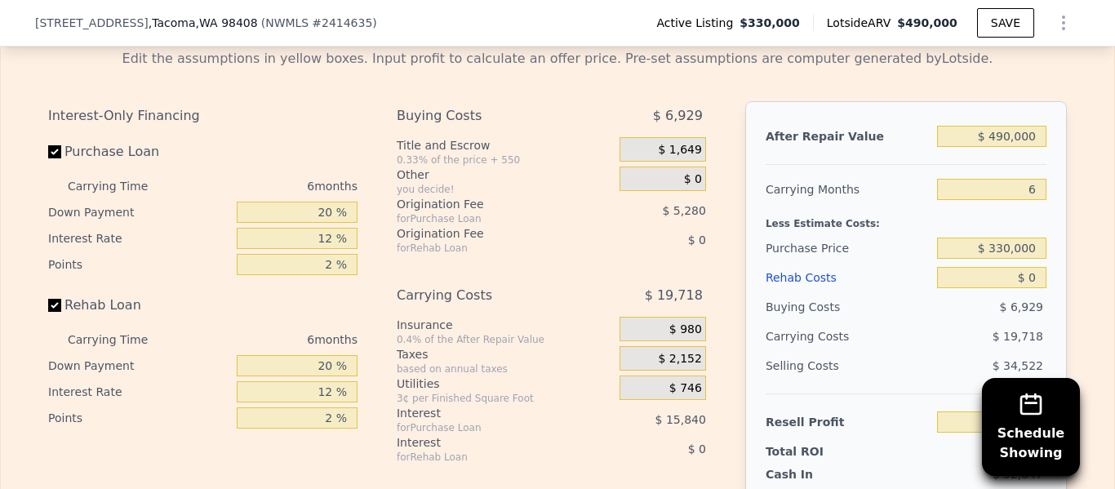
scroll to position [2691, 0]
click at [1038, 138] on input "$ 490,000" at bounding box center [991, 136] width 109 height 21
type input "$ 4"
type input "-$ 356,213"
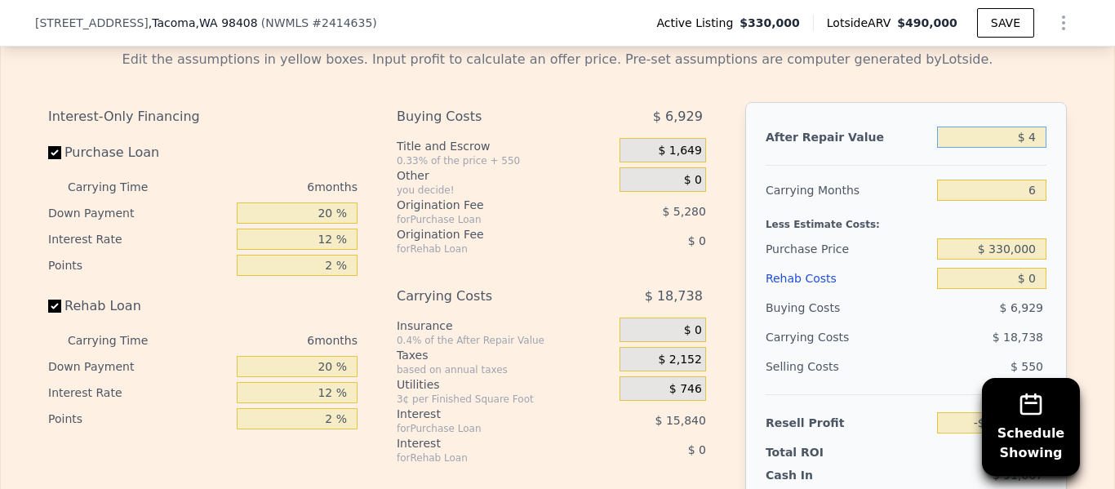
click at [1041, 134] on input "$ 4" at bounding box center [991, 136] width 109 height 21
type input "$ 5"
type input "-$ 356,212"
type input "$ 5,000"
type input "-$ 351,574"
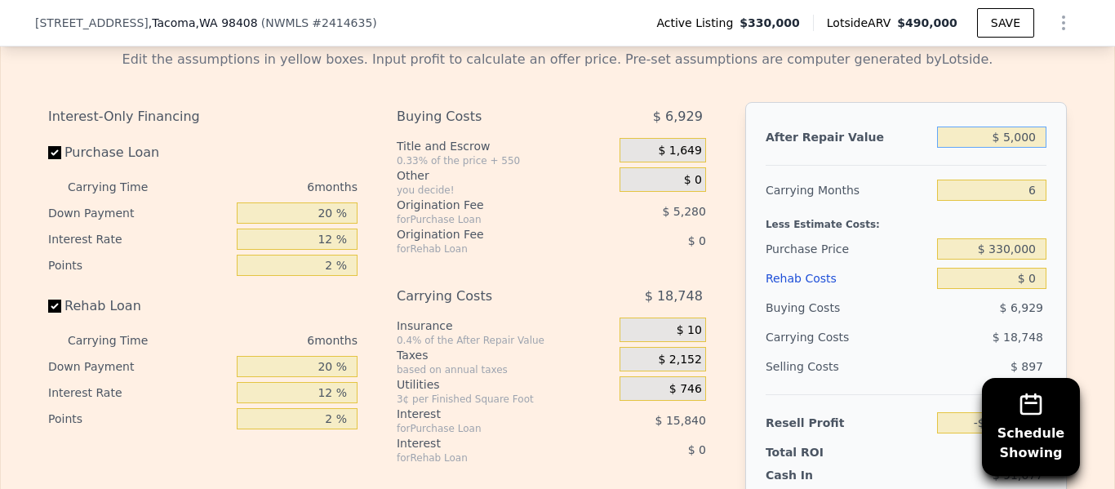
type input "$ 50,000"
type input "-$ 309,784"
type input "$ 500,000"
type input "$ 108,118"
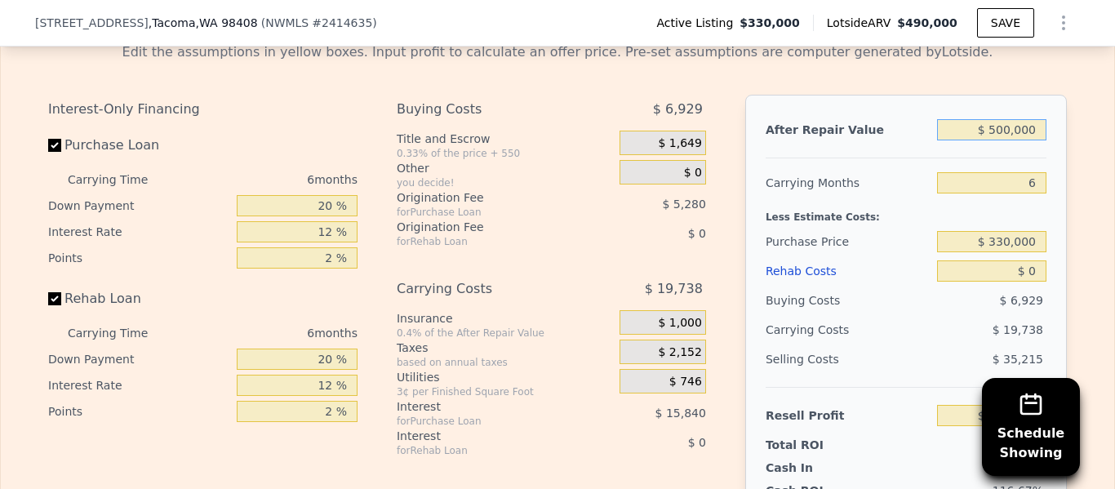
scroll to position [2697, 0]
type input "$ 500,000"
click at [1037, 183] on input "6" at bounding box center [991, 183] width 109 height 21
type input "3"
type input "$ 117,987"
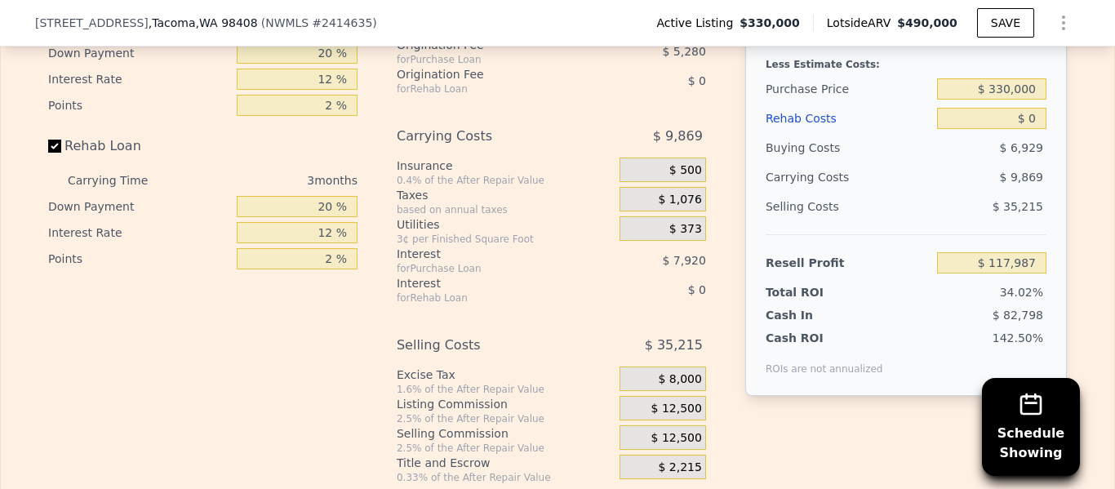
scroll to position [2855, 0]
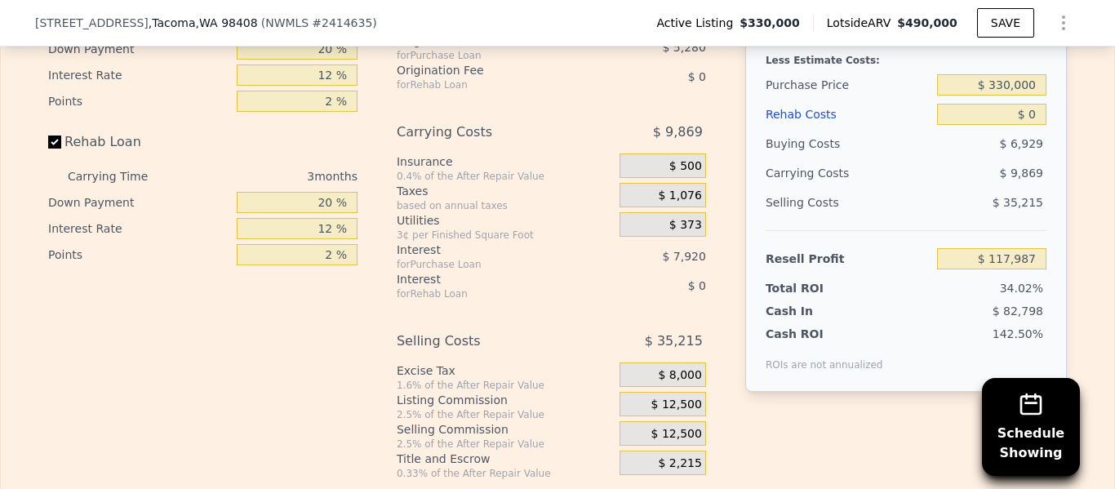
type input "3"
click at [1039, 88] on input "$ 330,000" at bounding box center [991, 84] width 109 height 21
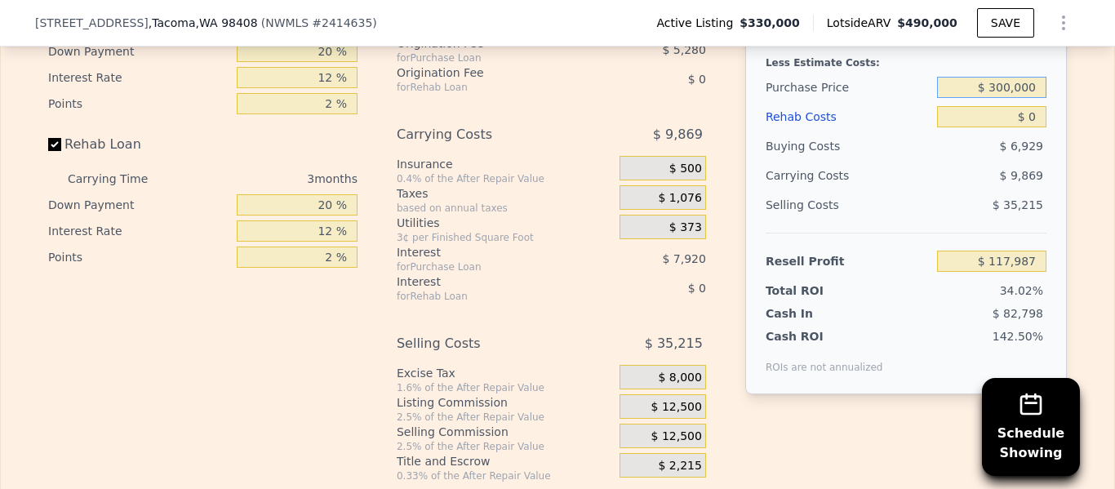
scroll to position [2847, 0]
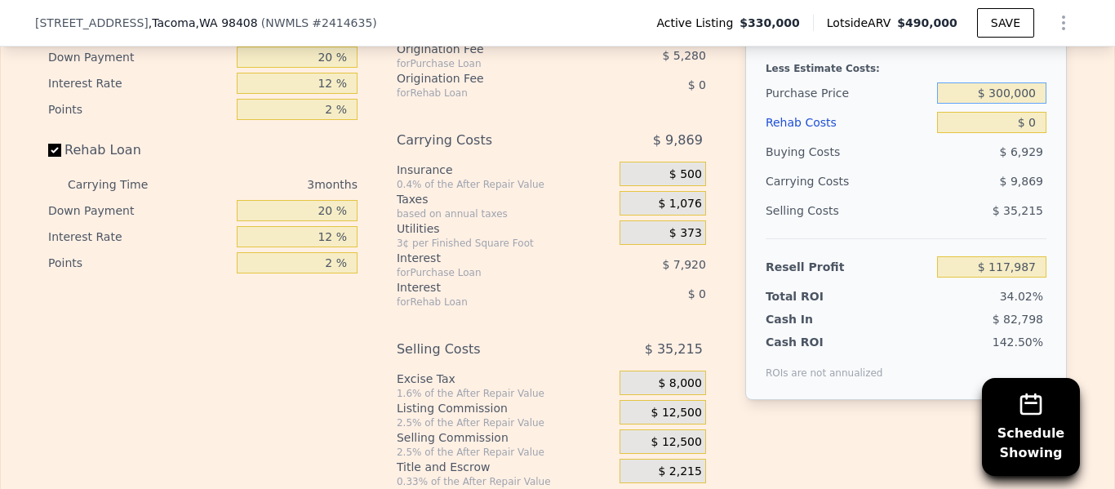
type input "$ 300,000"
click at [1037, 118] on input "$ 0" at bounding box center [991, 122] width 109 height 21
type input "$ 149,287"
click at [1041, 122] on input "$ 0" at bounding box center [991, 122] width 109 height 21
type input "$ 09"
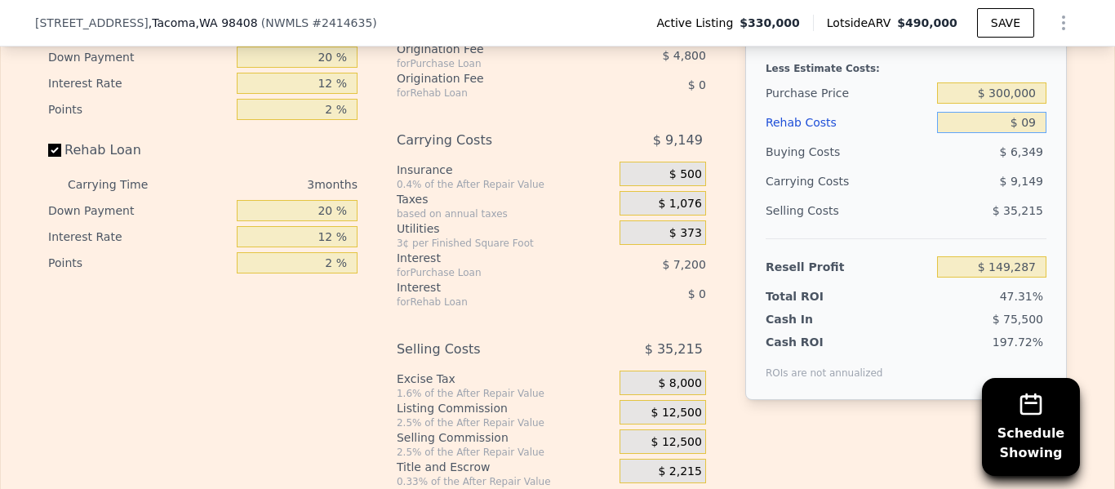
type input "$ 149,278"
type input "$ 095"
type input "$ 149,187"
type input "$ 09,500"
type input "$ 139,407"
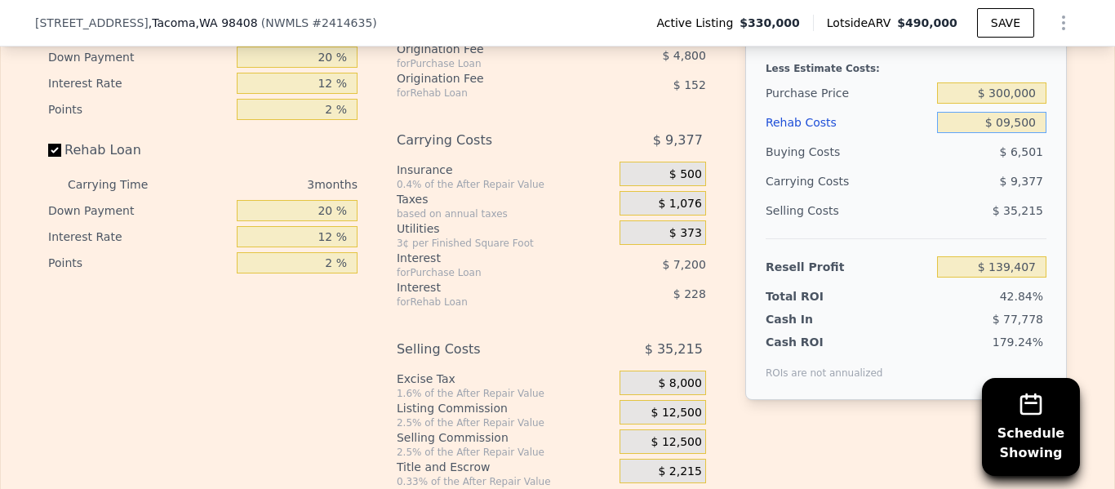
type input "$ 095,000"
type input "$ 50,487"
click at [1002, 121] on input "$ 095,000" at bounding box center [991, 122] width 109 height 21
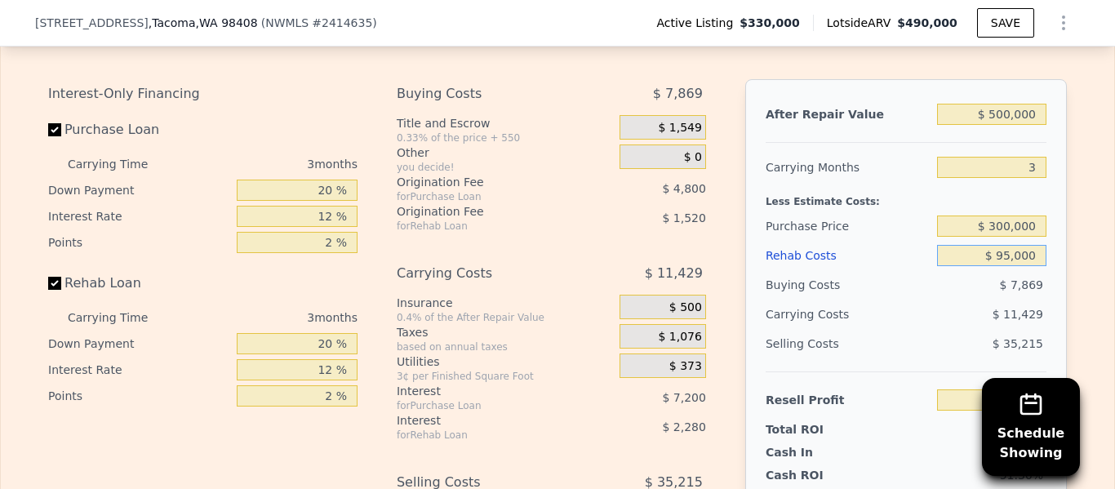
scroll to position [2713, 0]
type input "$ 95,000"
click at [335, 189] on input "20 %" at bounding box center [297, 190] width 121 height 21
type input "2 %"
type input "$ 47,787"
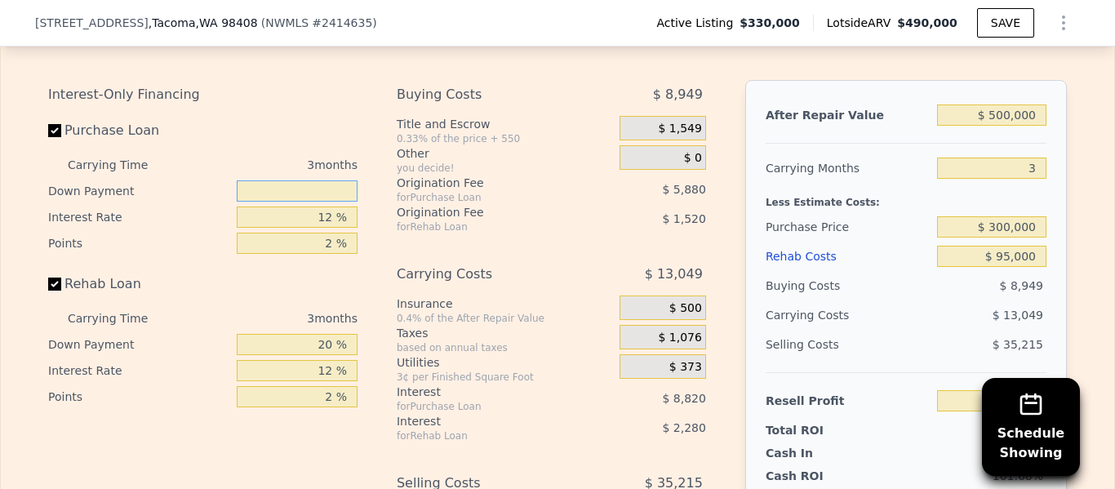
type input "5 %"
type input "$ 48,237"
type input "5 %"
click at [333, 216] on input "12 %" at bounding box center [297, 216] width 121 height 21
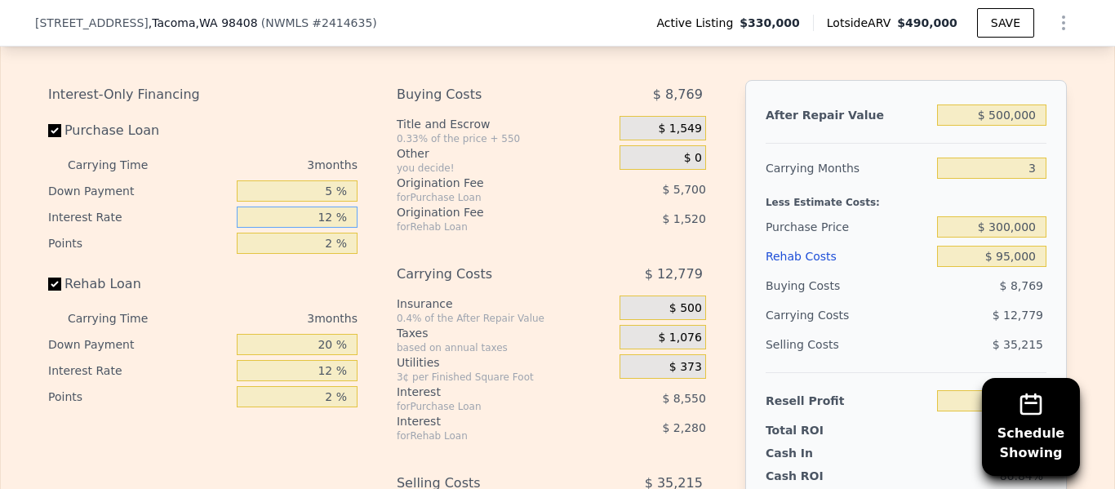
type input "1 %"
type input "$ 56,073"
type input "10 %"
type input "$ 49,662"
type input "1 %"
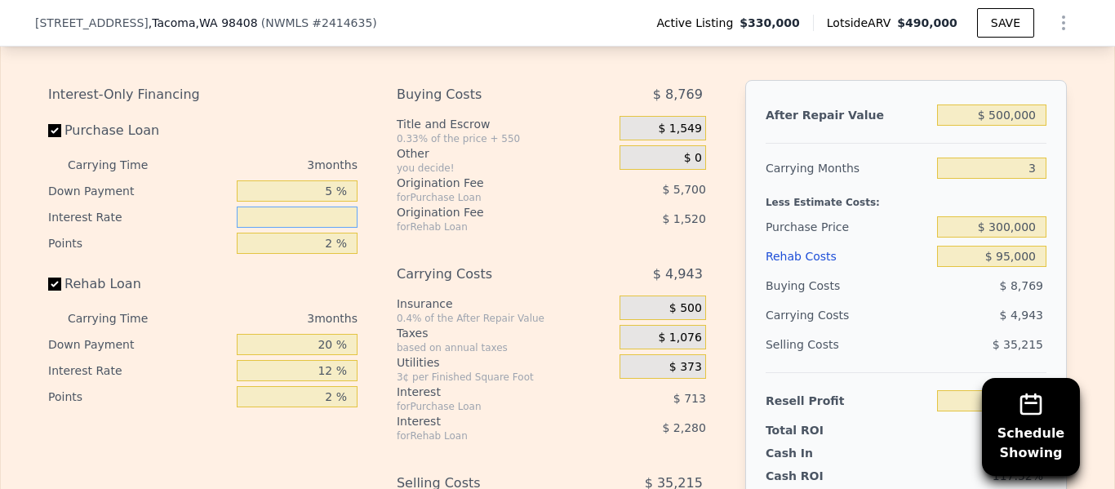
type input "$ 56,073"
type input "0 %"
type input "$ 56,787"
type input "0 %"
click at [333, 345] on input "20 %" at bounding box center [297, 344] width 121 height 21
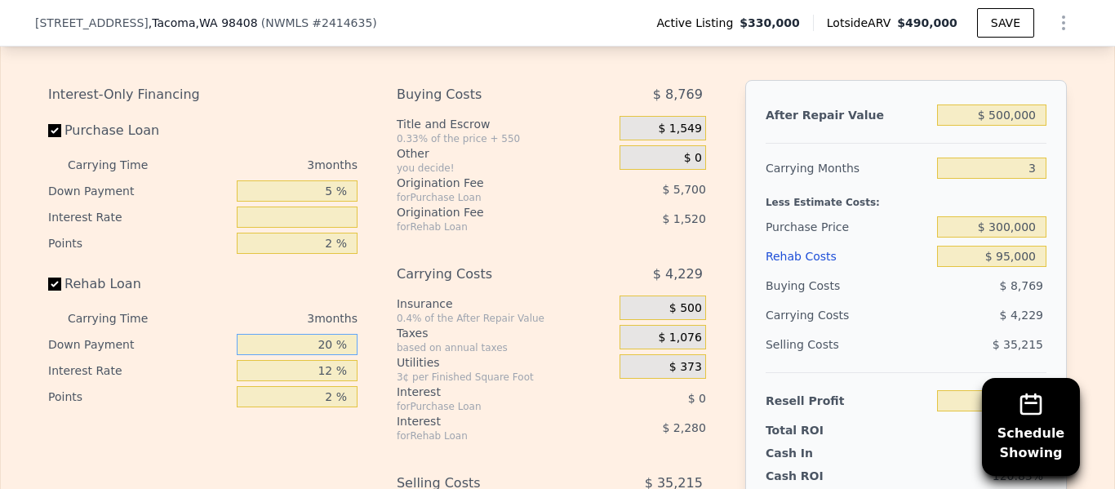
type input "2 %"
type input "$ 55,932"
type input "0 %"
type input "$ 55,837"
type input "012 %"
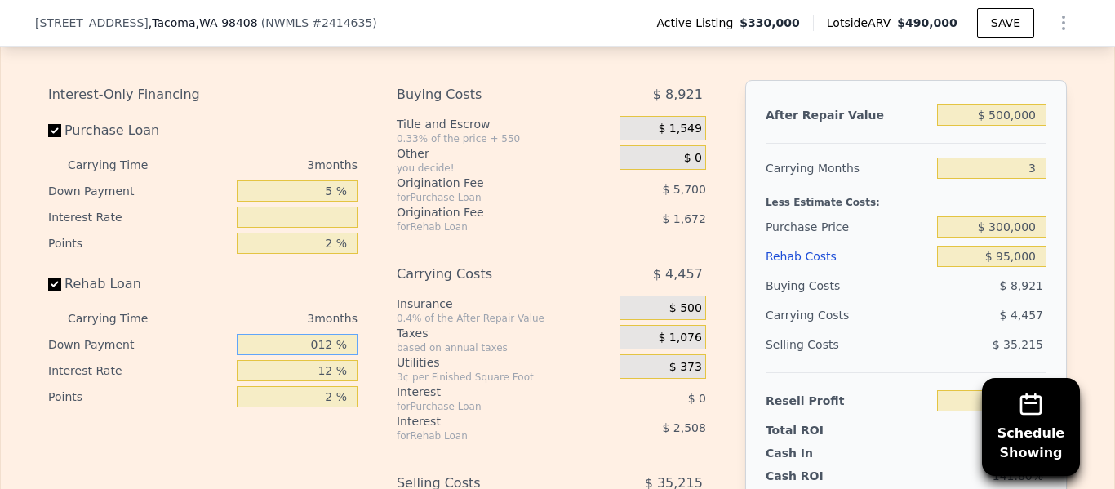
type input "$ 56,407"
type input "0 %"
type input "$ 55,837"
click at [334, 215] on input "text" at bounding box center [297, 216] width 121 height 21
type input "12 %"
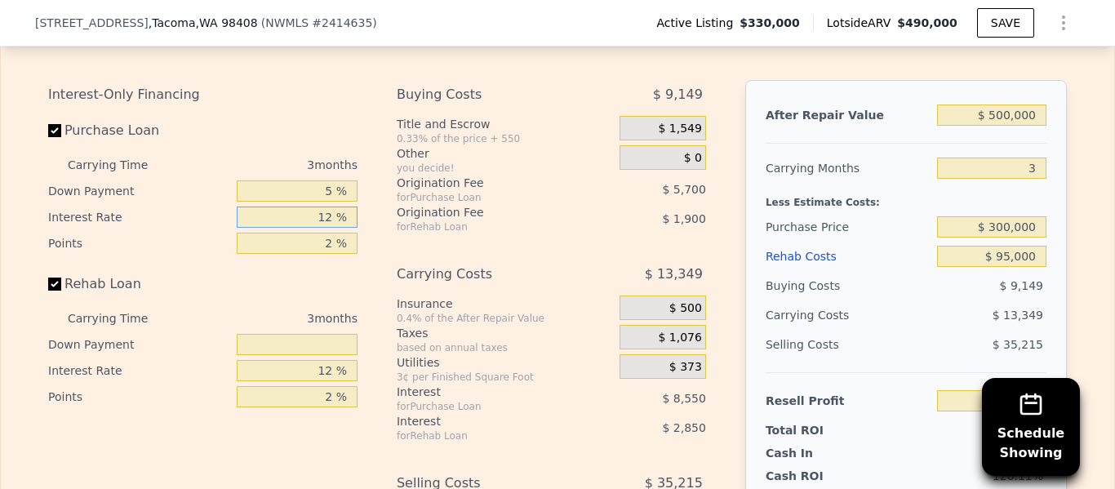
type input "$ 47,287"
type input "12 %"
click at [339, 342] on input "text" at bounding box center [297, 344] width 121 height 21
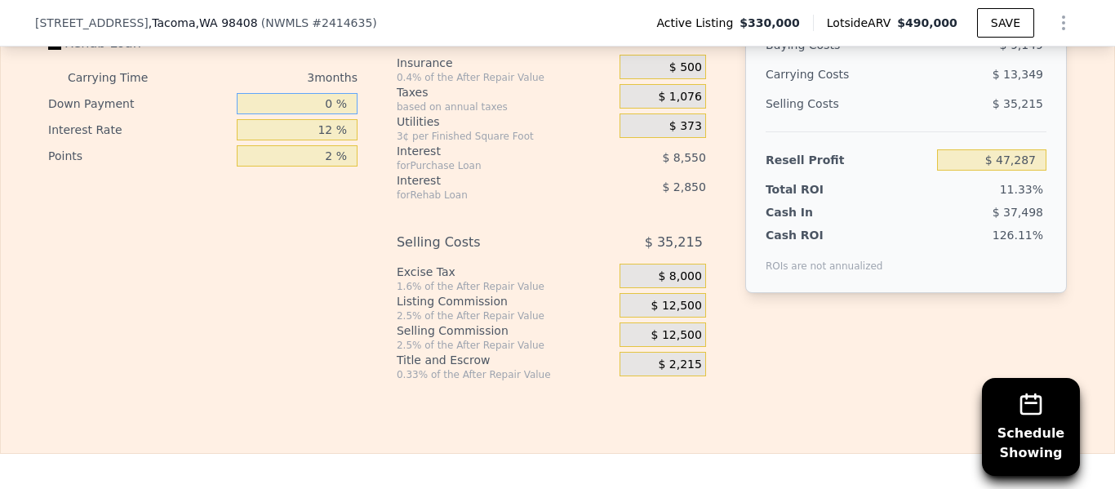
scroll to position [2956, 0]
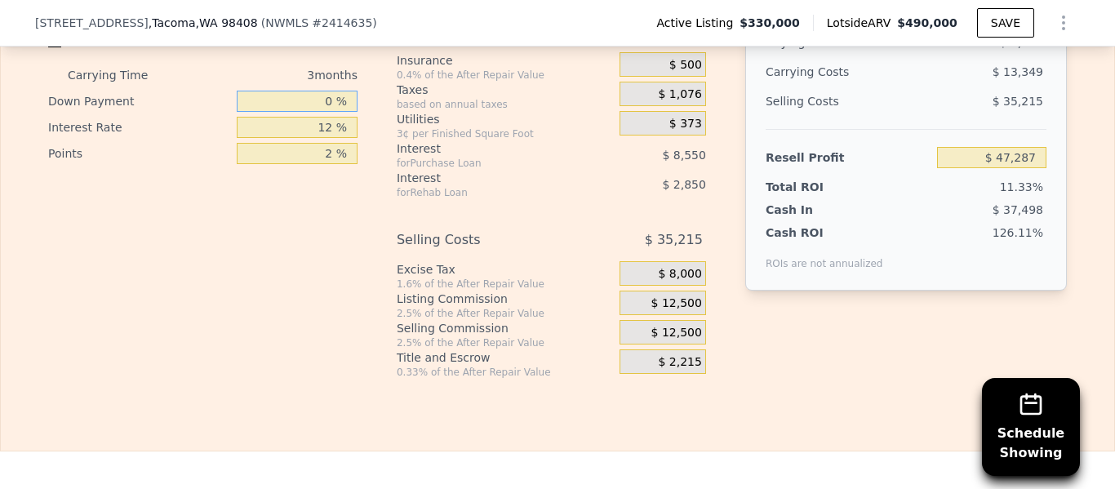
type input "0 %"
click at [683, 328] on span "$ 12,500" at bounding box center [676, 333] width 51 height 15
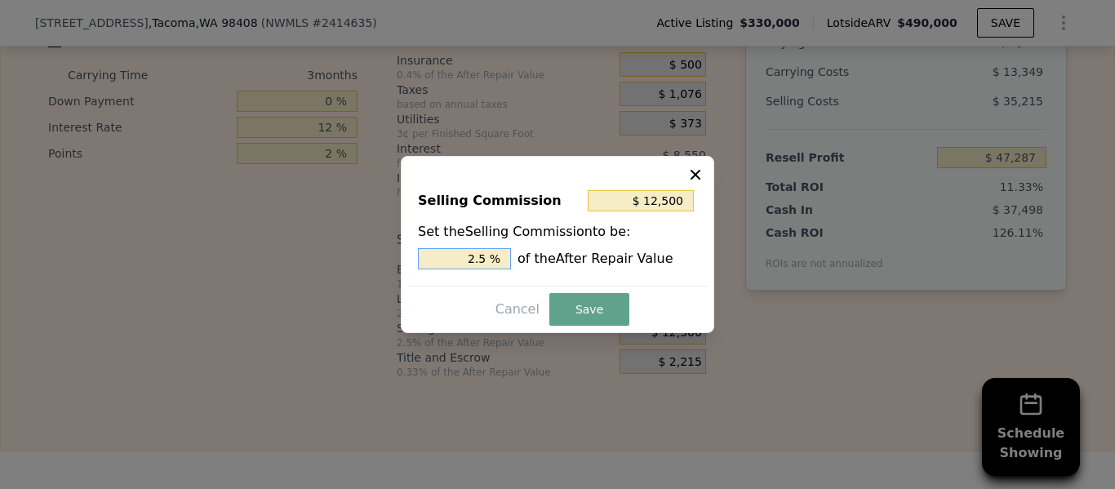
click at [502, 264] on input "2.5 %" at bounding box center [464, 258] width 93 height 21
type input "$ 10,000"
type input "2 %"
type input ". %"
type input "$ 2,500"
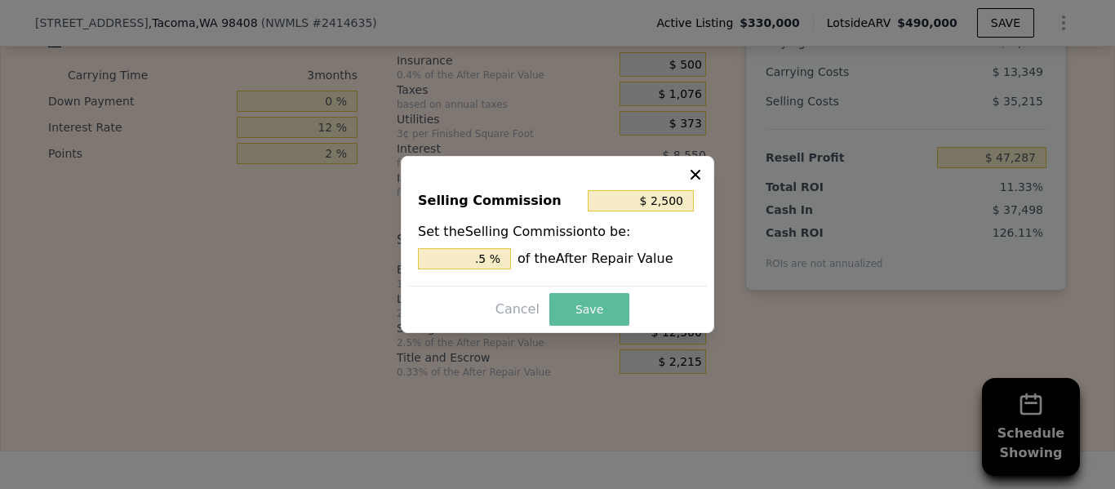
type input "0.5 %"
click at [608, 313] on button "Save" at bounding box center [589, 309] width 80 height 33
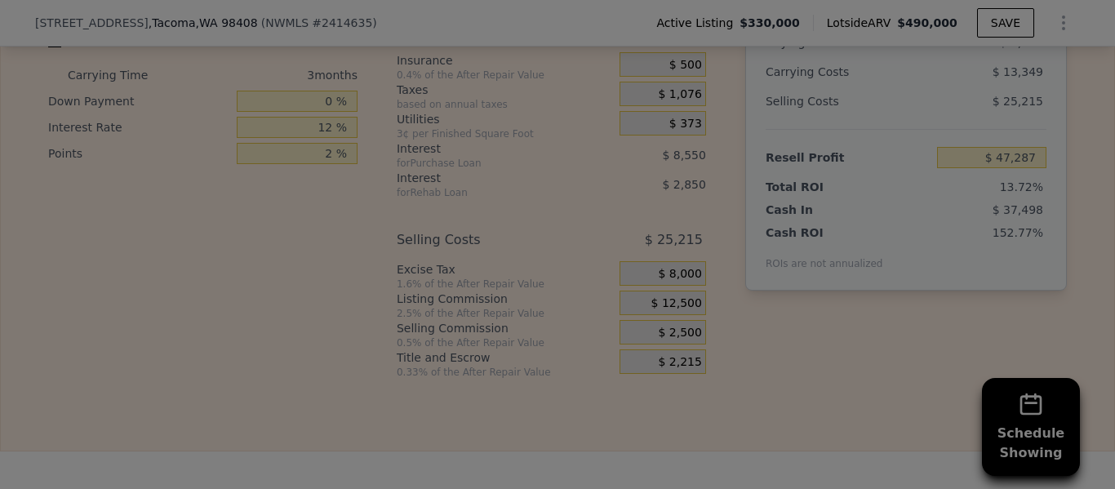
type input "$ 57,287"
